Goal: Task Accomplishment & Management: Use online tool/utility

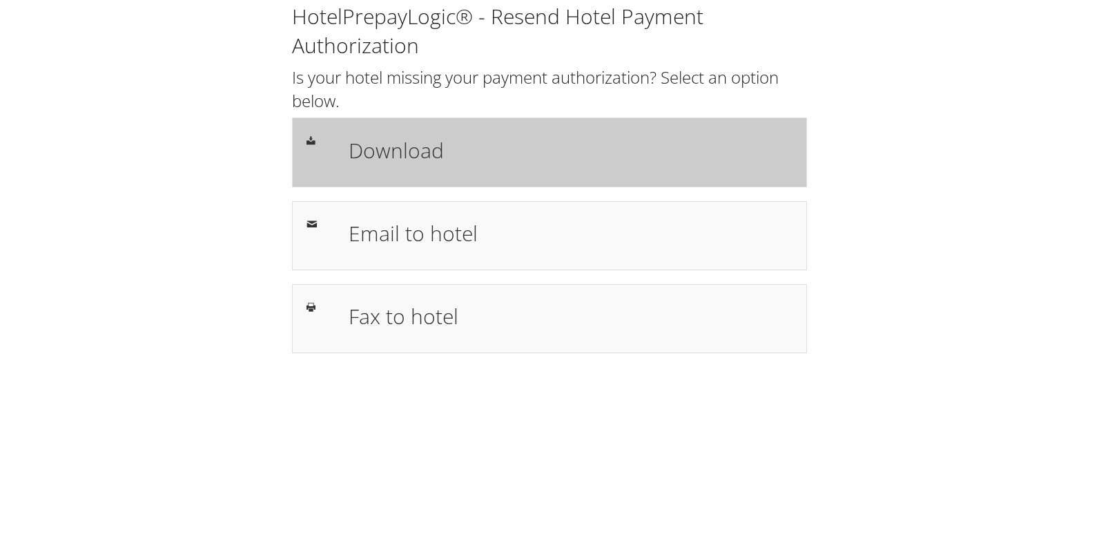
drag, startPoint x: 401, startPoint y: 131, endPoint x: 371, endPoint y: 128, distance: 29.9
click at [401, 131] on div "Download" at bounding box center [549, 151] width 515 height 69
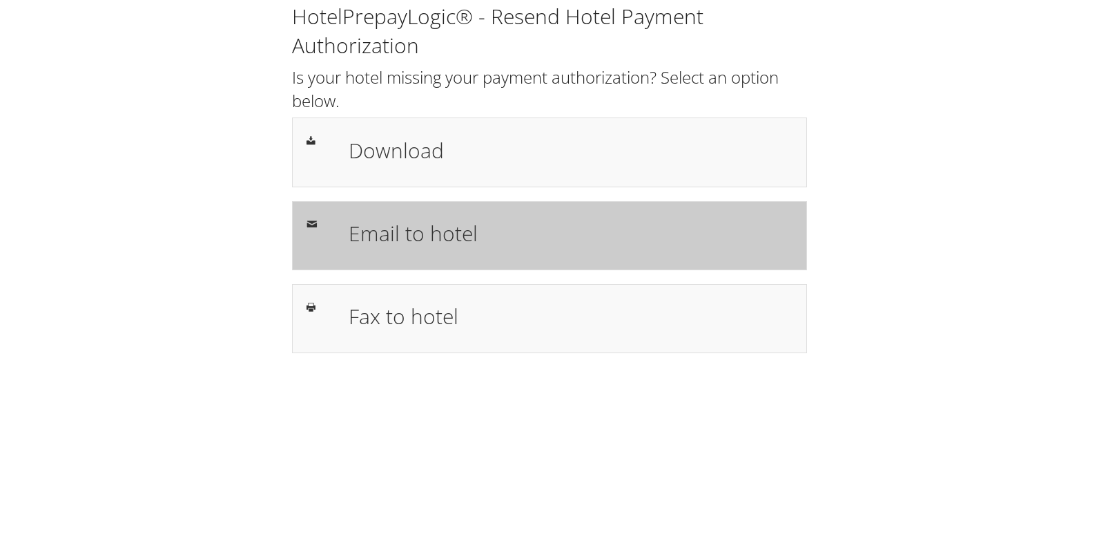
click at [372, 227] on h1 "Email to hotel" at bounding box center [571, 233] width 444 height 31
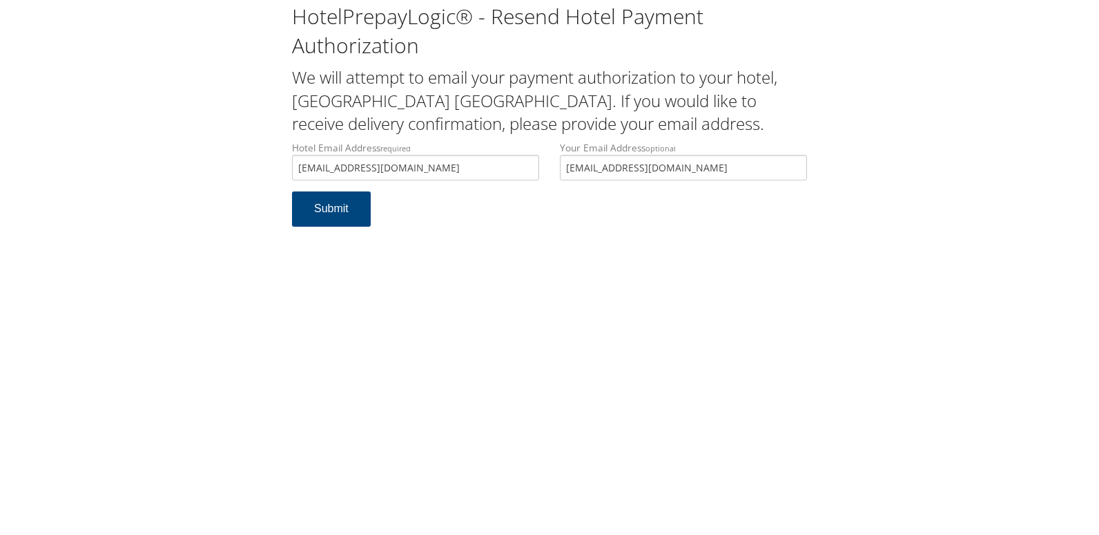
drag, startPoint x: 454, startPoint y: 161, endPoint x: 134, endPoint y: 164, distance: 320.5
click at [134, 164] on div "HotelPrepayLogic® - Resend Hotel Payment Authorization We will attempt to email…" at bounding box center [550, 120] width 1072 height 240
type input "hgia.frontdesk@gmail.com"
click at [200, 229] on div "HotelPrepayLogic® - Resend Hotel Payment Authorization We will attempt to email…" at bounding box center [550, 120] width 1072 height 240
click at [311, 206] on button "Submit" at bounding box center [331, 208] width 79 height 35
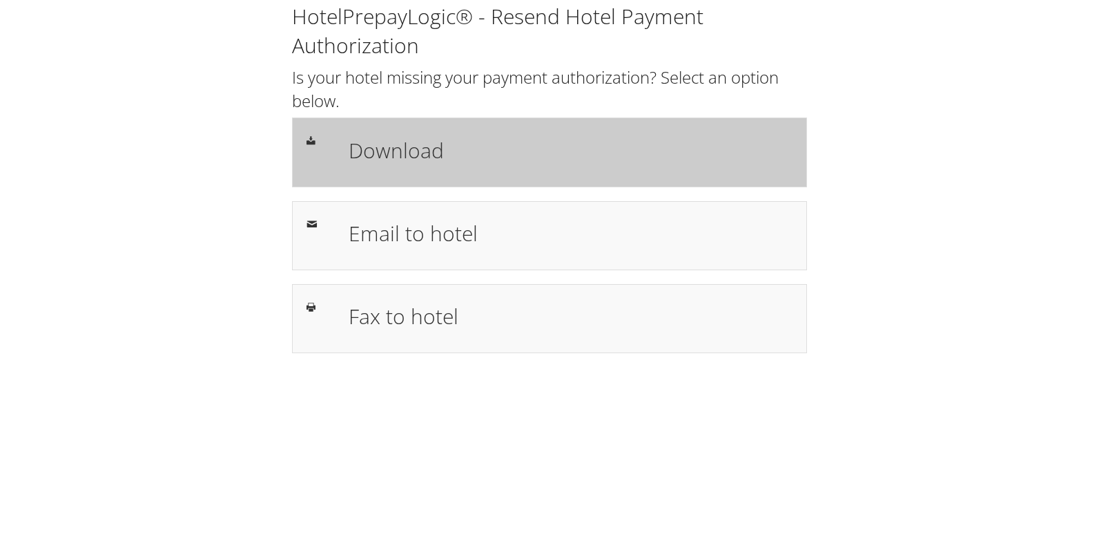
click at [387, 155] on h1 "Download" at bounding box center [571, 150] width 444 height 31
click at [406, 166] on div "Download" at bounding box center [570, 152] width 465 height 40
click at [386, 133] on div "Download" at bounding box center [570, 152] width 465 height 40
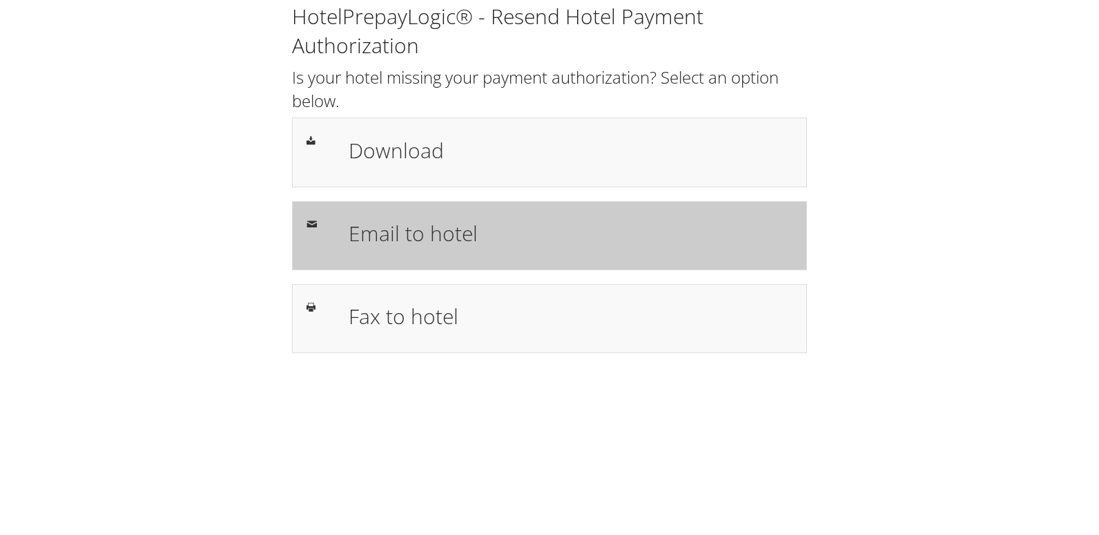
click at [366, 212] on div "Email to hotel" at bounding box center [549, 235] width 515 height 69
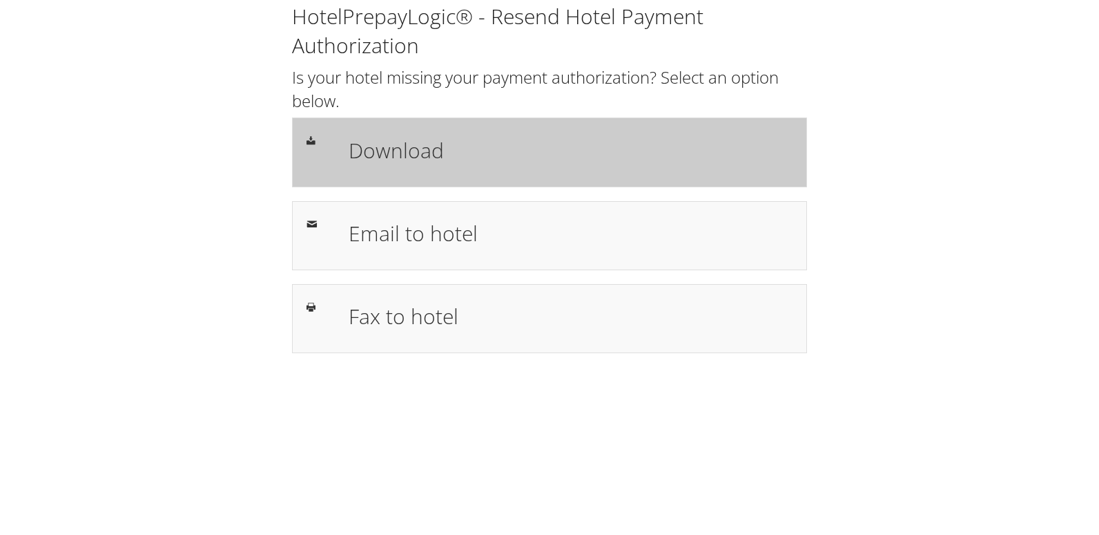
click at [453, 150] on h1 "Download" at bounding box center [571, 150] width 444 height 31
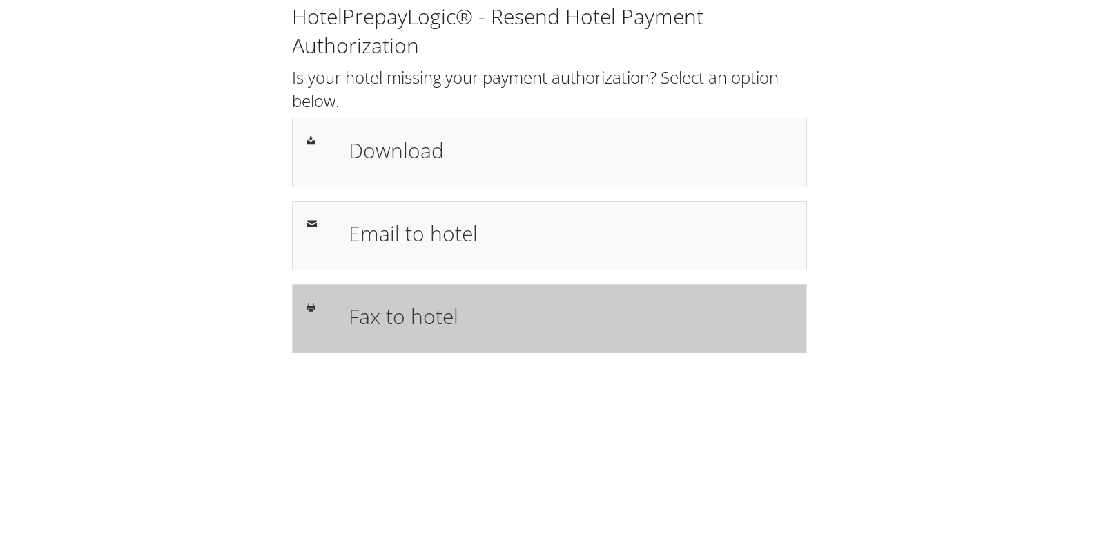
drag, startPoint x: 396, startPoint y: 289, endPoint x: 380, endPoint y: 289, distance: 15.9
click at [395, 290] on div "Fax to hotel" at bounding box center [549, 318] width 515 height 69
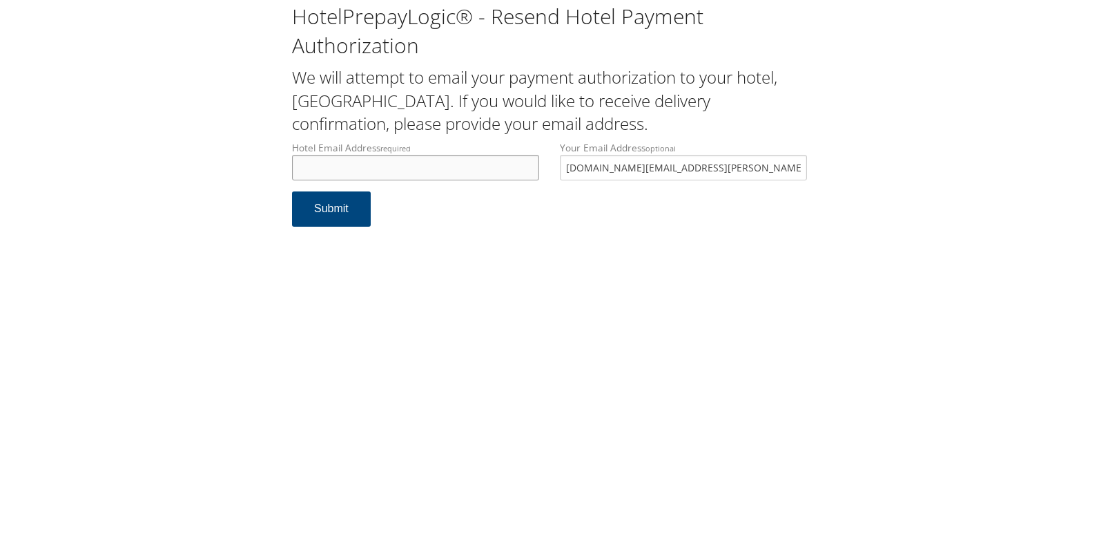
click at [471, 169] on input "Hotel Email Address required" at bounding box center [415, 168] width 247 height 26
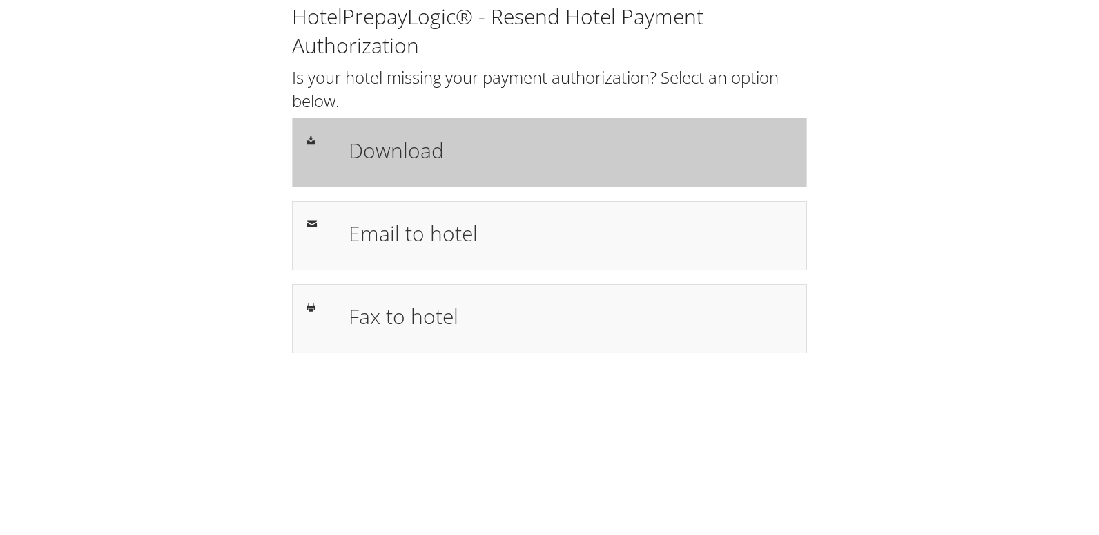
click at [492, 137] on h1 "Download" at bounding box center [571, 150] width 444 height 31
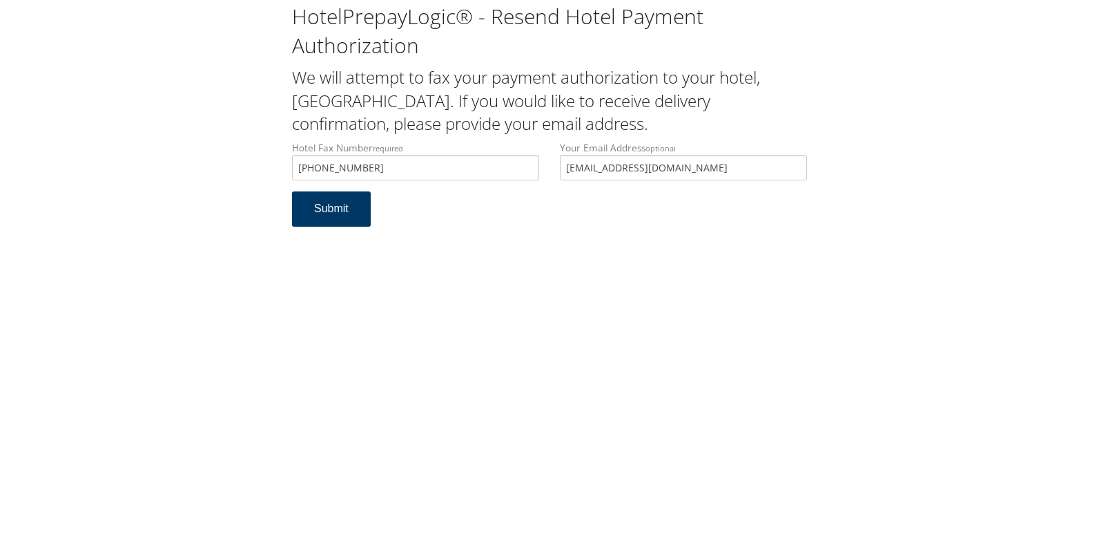
click at [360, 213] on button "Submit" at bounding box center [331, 208] width 79 height 35
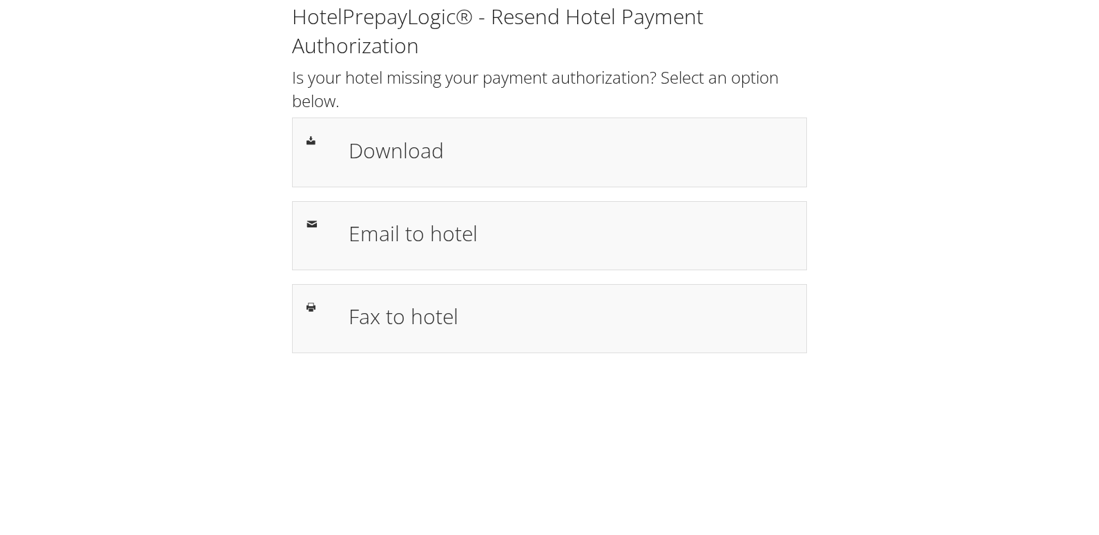
drag, startPoint x: 595, startPoint y: 141, endPoint x: 604, endPoint y: 66, distance: 75.8
click at [595, 141] on h1 "Download" at bounding box center [571, 150] width 444 height 31
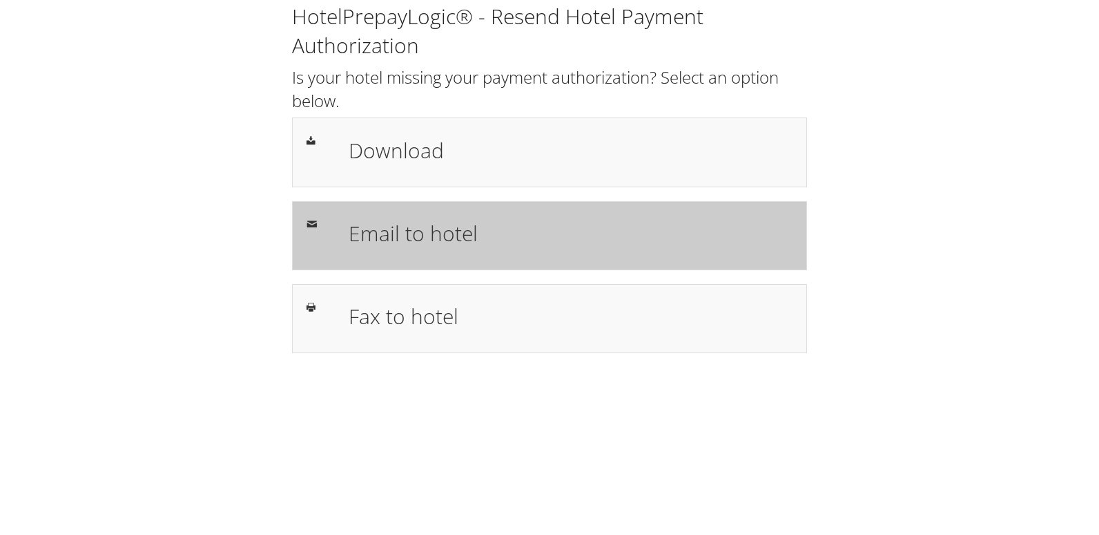
click at [394, 245] on h1 "Email to hotel" at bounding box center [571, 233] width 444 height 31
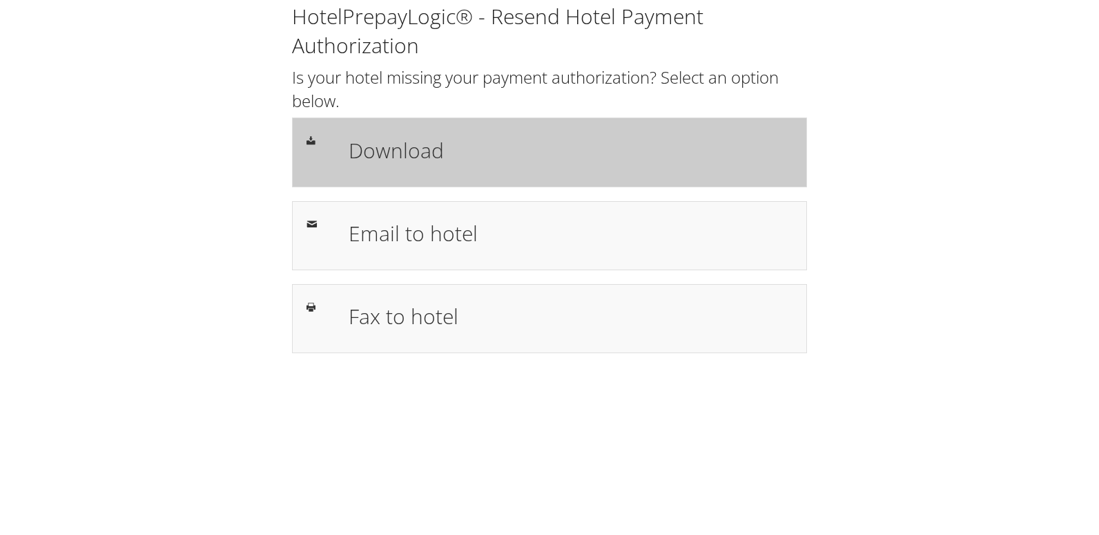
click at [409, 184] on div "Download" at bounding box center [549, 151] width 515 height 69
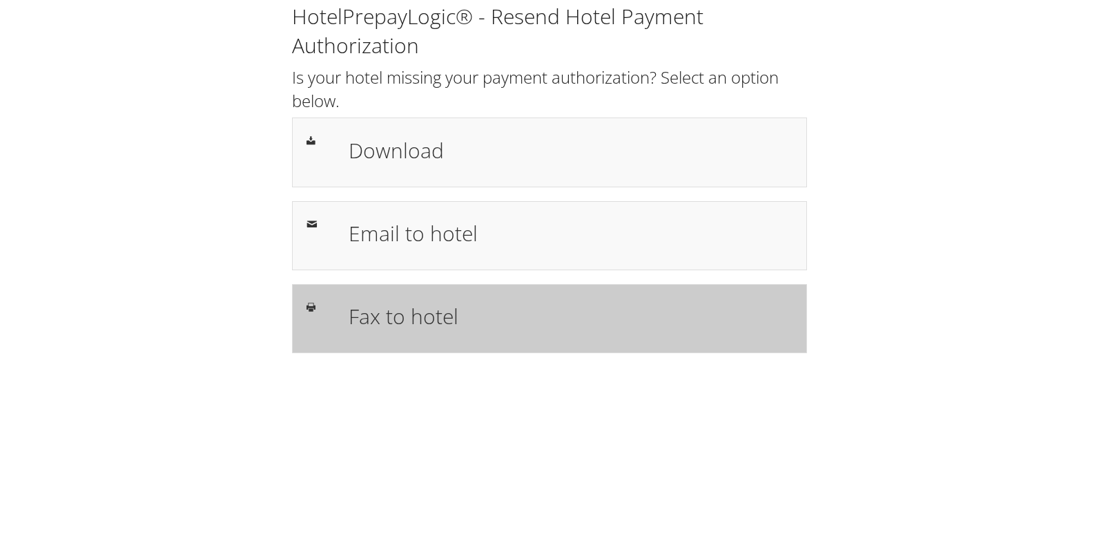
click at [430, 304] on h1 "Fax to hotel" at bounding box center [571, 315] width 444 height 31
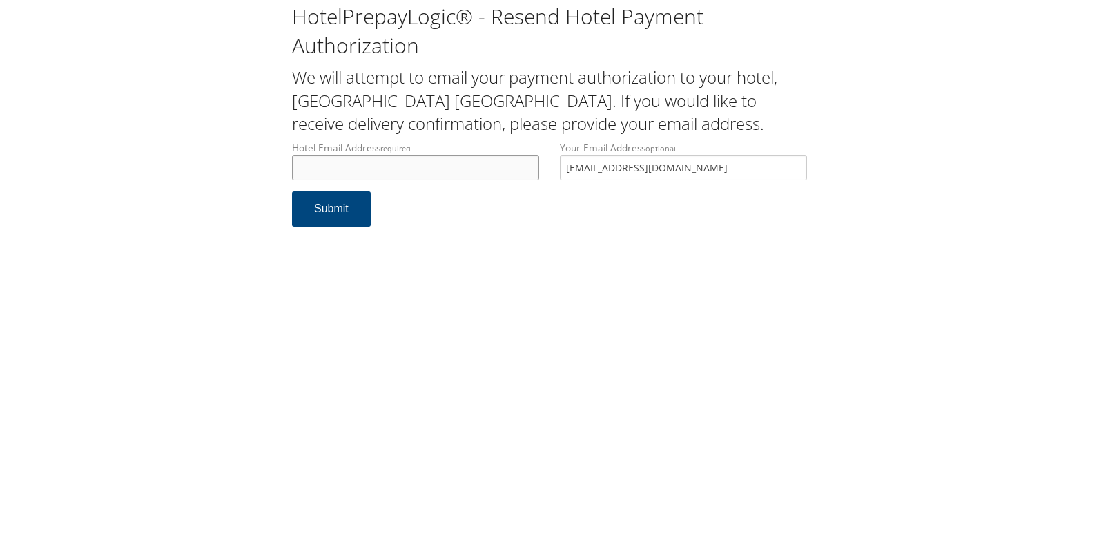
click at [336, 173] on input "Hotel Email Address required" at bounding box center [415, 168] width 247 height 26
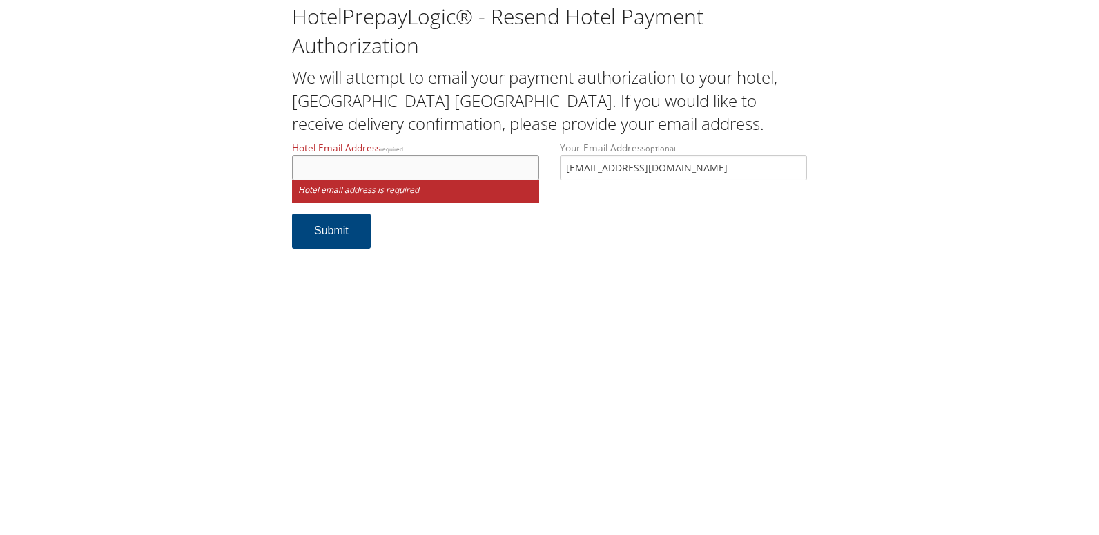
click at [327, 160] on input "Hotel Email Address required" at bounding box center [415, 168] width 247 height 26
click at [398, 169] on input "hamptoninndoverhealth" at bounding box center [415, 168] width 247 height 26
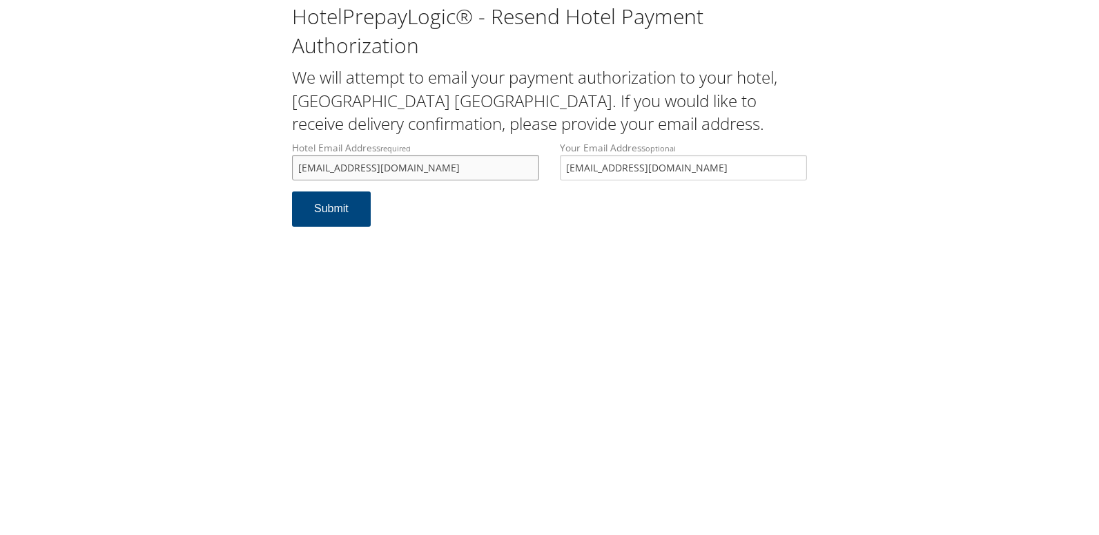
drag, startPoint x: 459, startPoint y: 172, endPoint x: 260, endPoint y: 163, distance: 199.1
click at [260, 163] on div "HotelPrepayLogic® - Resend Hotel Payment Authorization We will attempt to email…" at bounding box center [550, 120] width 1072 height 240
type input "hamptoninndoverhelp@gmail.com"
click at [313, 209] on button "Submit" at bounding box center [331, 208] width 79 height 35
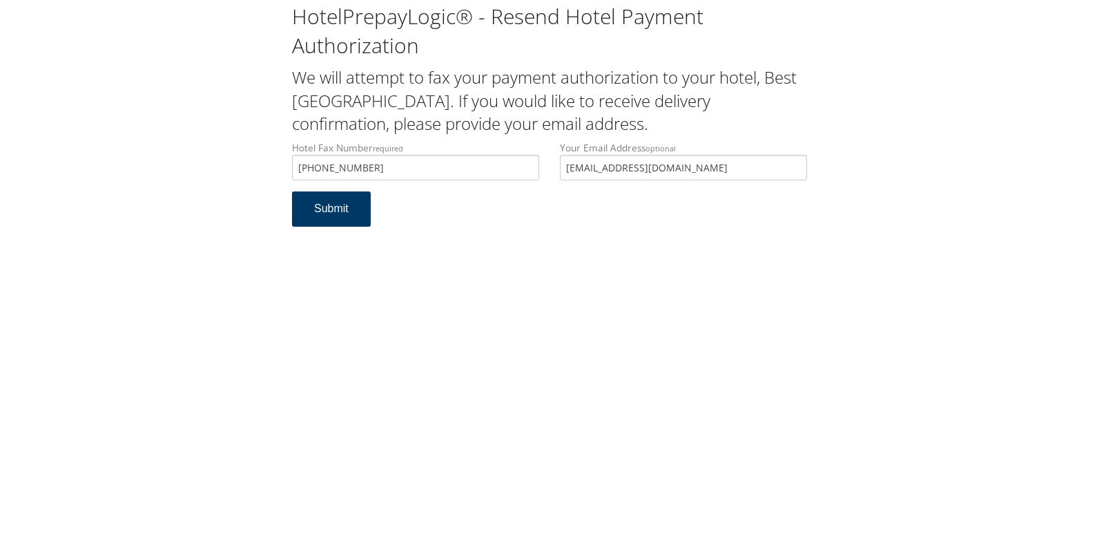
click at [351, 217] on button "Submit" at bounding box center [331, 208] width 79 height 35
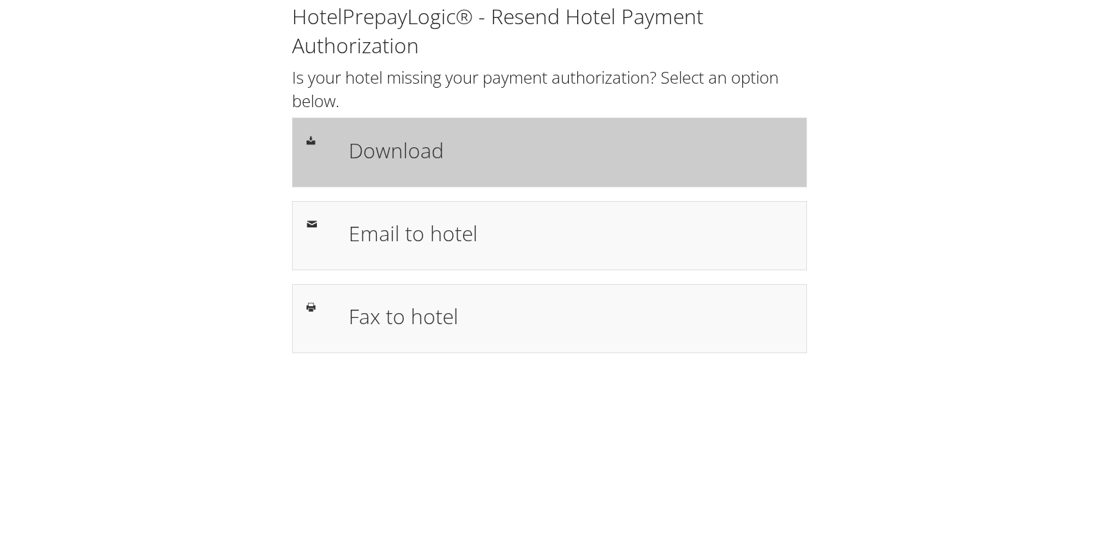
drag, startPoint x: 559, startPoint y: 142, endPoint x: 548, endPoint y: 135, distance: 13.0
click at [559, 142] on h1 "Download" at bounding box center [571, 150] width 444 height 31
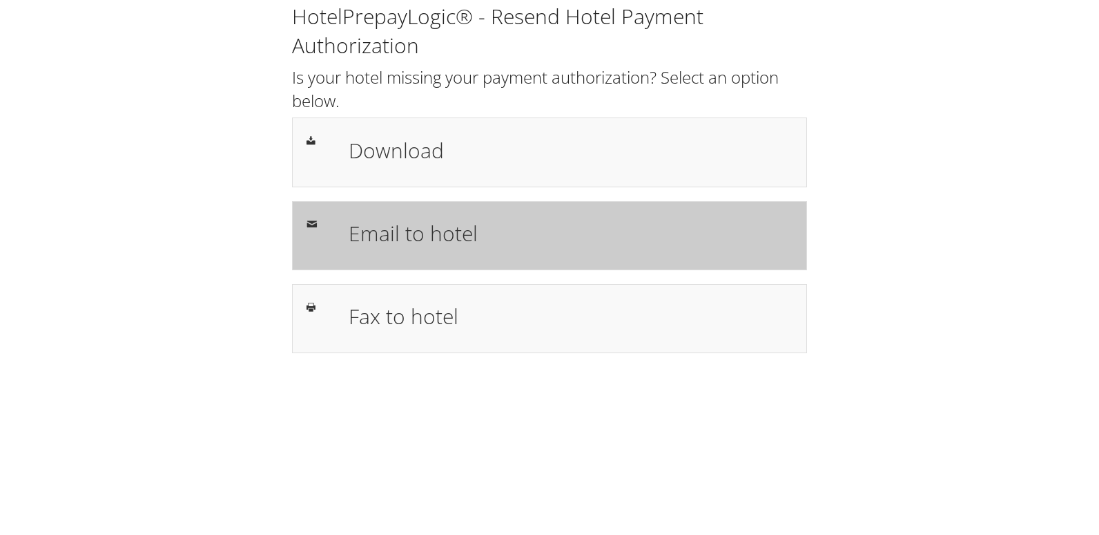
click at [456, 208] on div "Email to hotel" at bounding box center [549, 235] width 515 height 69
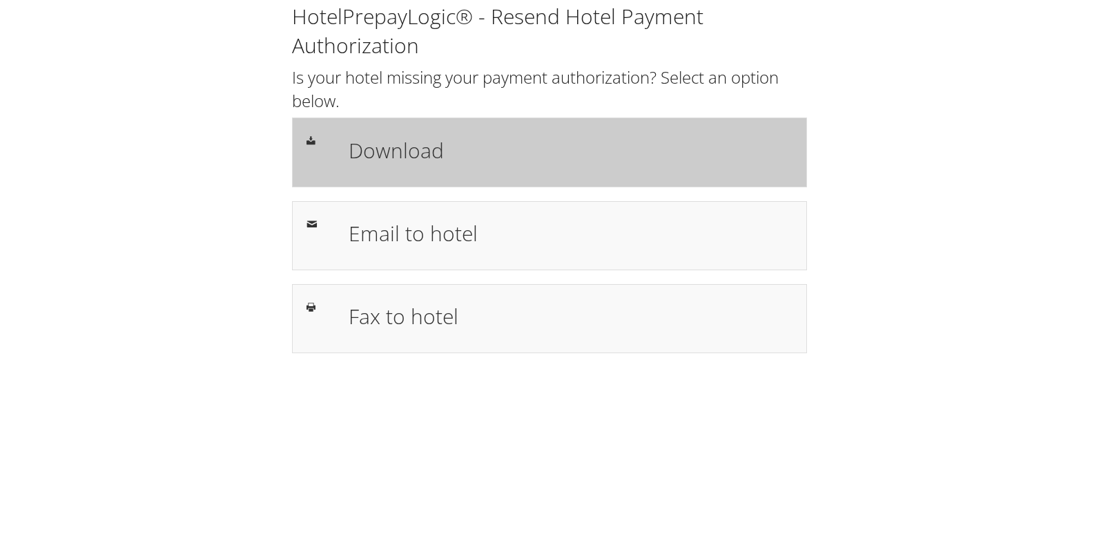
click at [412, 145] on h1 "Download" at bounding box center [571, 150] width 444 height 31
click at [561, 147] on h1 "Download" at bounding box center [571, 150] width 444 height 31
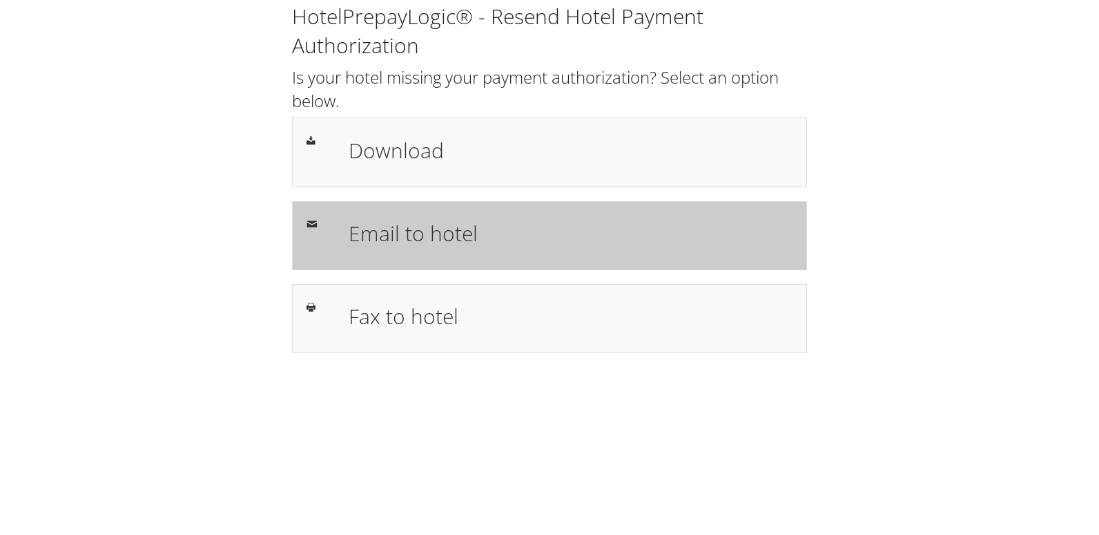
click at [364, 215] on div "Email to hotel" at bounding box center [570, 235] width 465 height 40
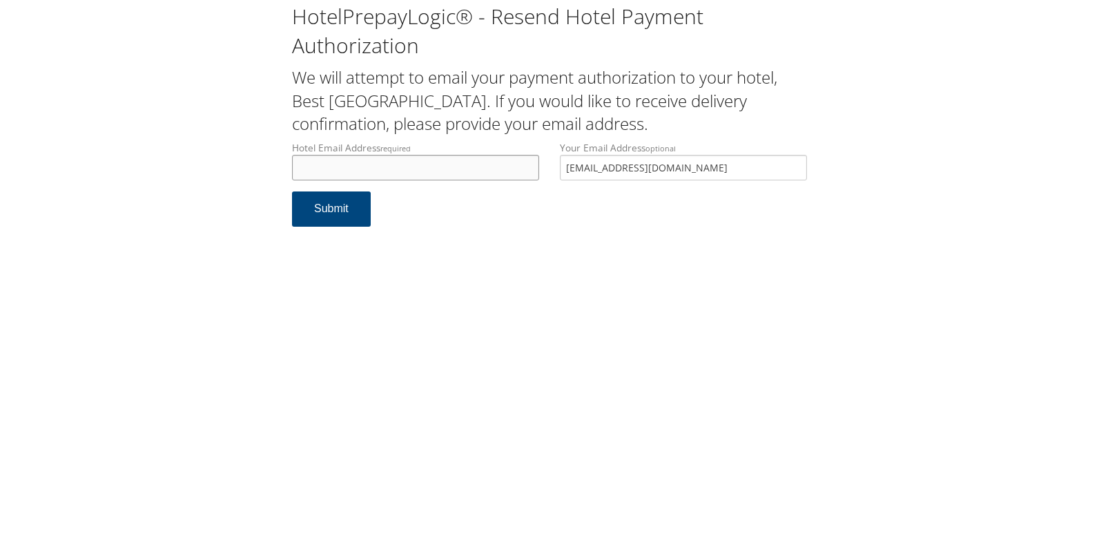
click at [354, 163] on input "Hotel Email Address required" at bounding box center [415, 168] width 247 height 26
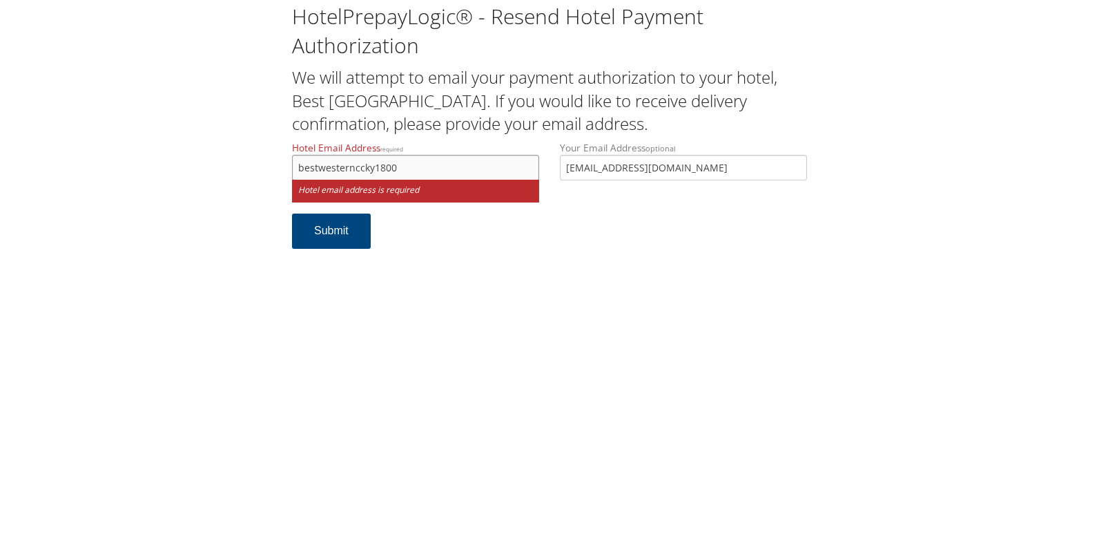
click at [412, 170] on input "bestwesternccky1800" at bounding box center [415, 168] width 247 height 26
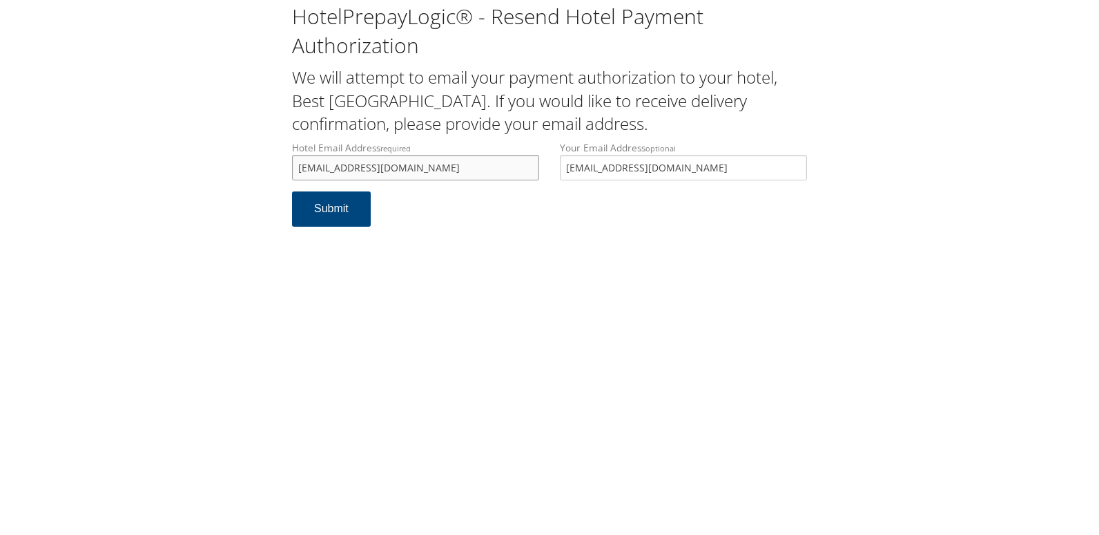
drag, startPoint x: 472, startPoint y: 164, endPoint x: 290, endPoint y: 173, distance: 181.8
click at [290, 173] on div "Hotel Email Address required bestwesternccky18100@gmail.com Hotel email address…" at bounding box center [416, 166] width 268 height 50
type input "bestwesternccky18100@gmail.com"
click at [316, 213] on button "Submit" at bounding box center [331, 208] width 79 height 35
click at [334, 171] on input "Hotel Email Address required" at bounding box center [415, 168] width 247 height 26
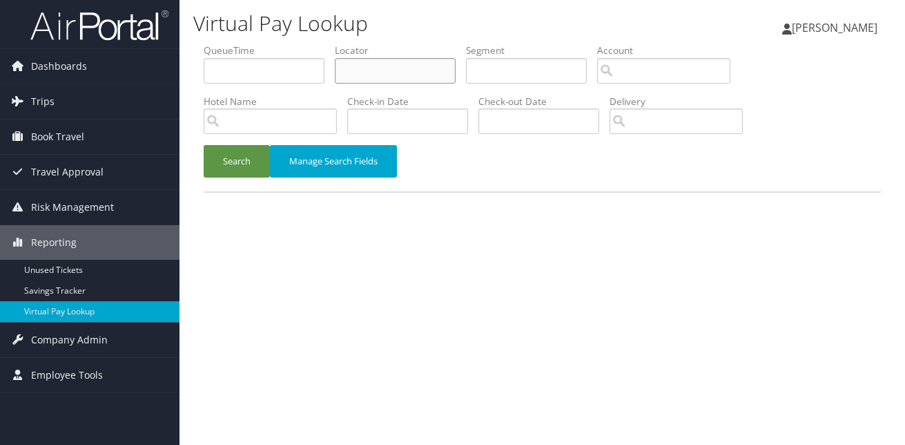
click at [416, 71] on input "text" at bounding box center [395, 71] width 121 height 26
paste input "EPZTSE"
type input "EPZTSE"
click at [204, 145] on button "Search" at bounding box center [237, 161] width 66 height 32
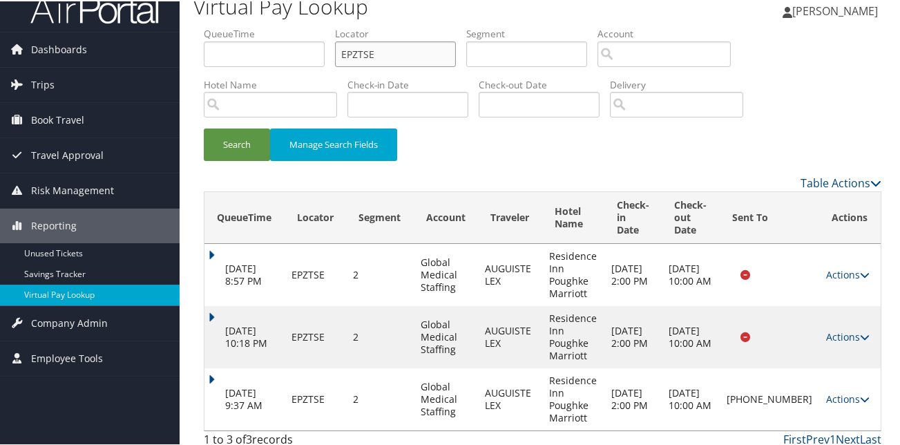
scroll to position [26, 0]
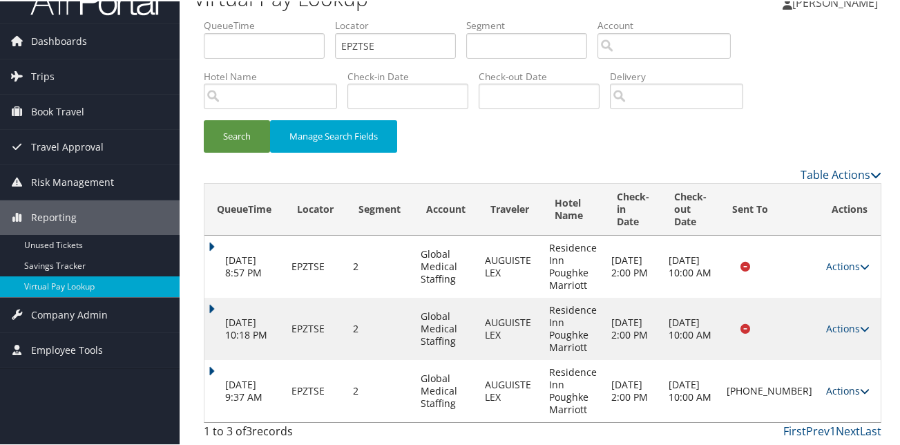
click at [860, 393] on icon at bounding box center [865, 390] width 10 height 10
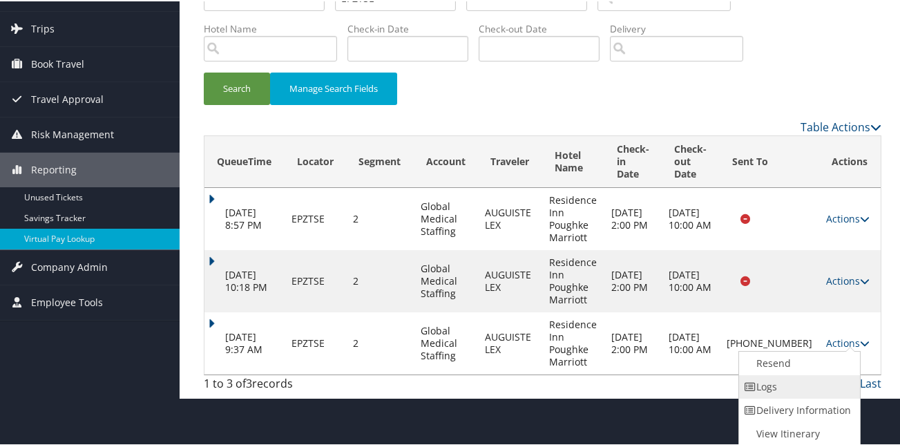
click at [798, 392] on link "Logs" at bounding box center [798, 385] width 118 height 23
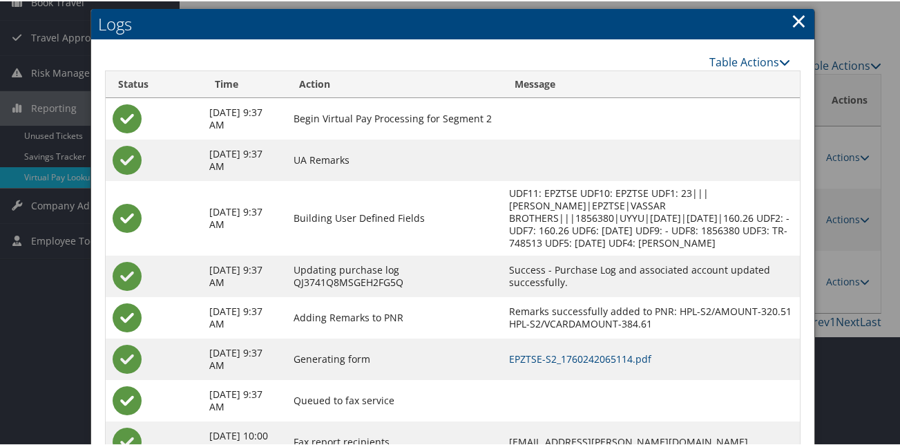
scroll to position [232, 0]
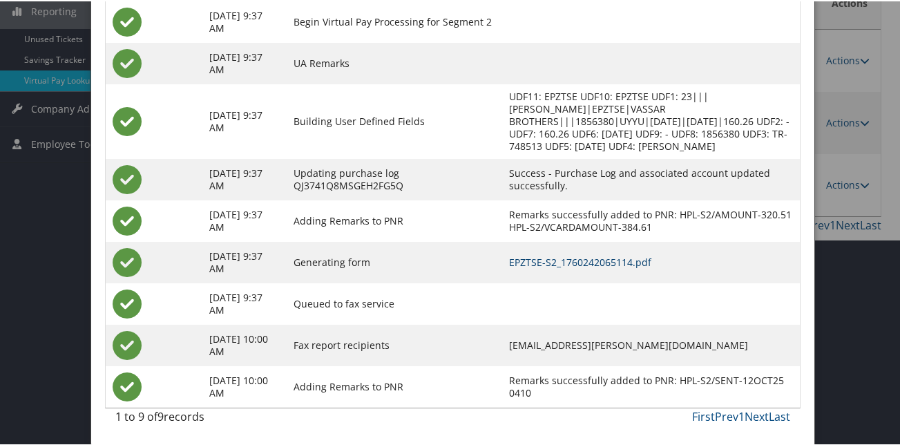
click at [557, 264] on link "EPZTSE-S2_1760242065114.pdf" at bounding box center [580, 260] width 142 height 13
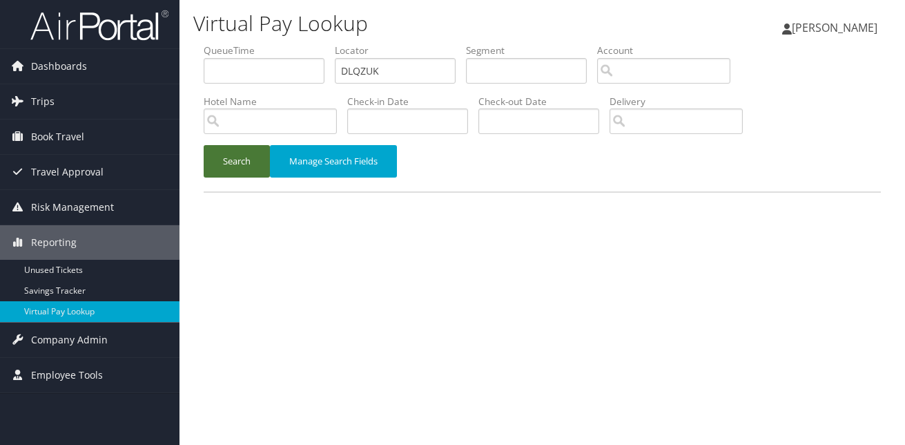
type input "DLQZUK"
click at [248, 160] on button "Search" at bounding box center [237, 161] width 66 height 32
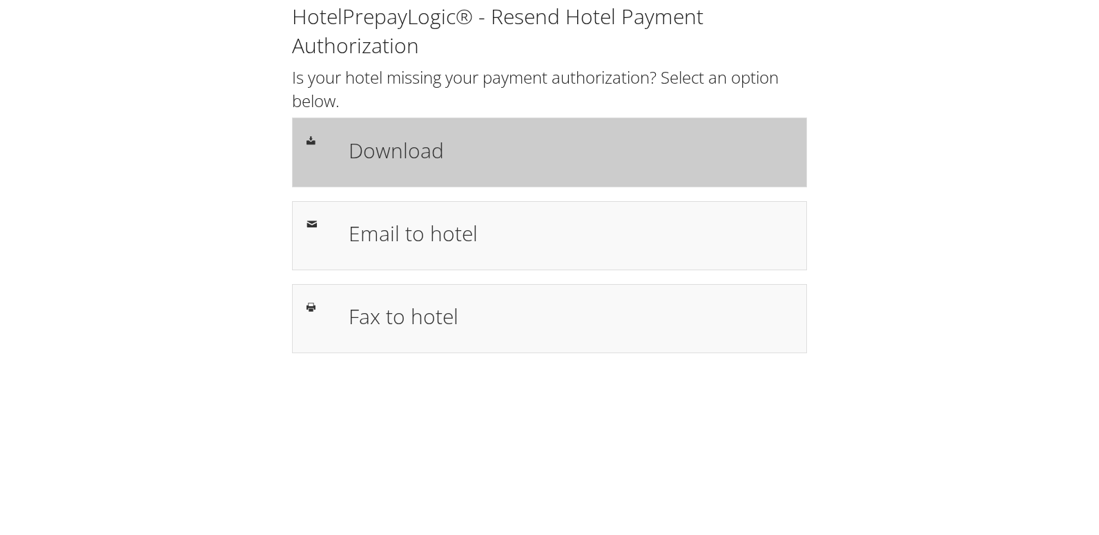
drag, startPoint x: 458, startPoint y: 169, endPoint x: 450, endPoint y: 169, distance: 8.3
click at [457, 169] on div "Download" at bounding box center [570, 152] width 465 height 40
